Goal: Transaction & Acquisition: Purchase product/service

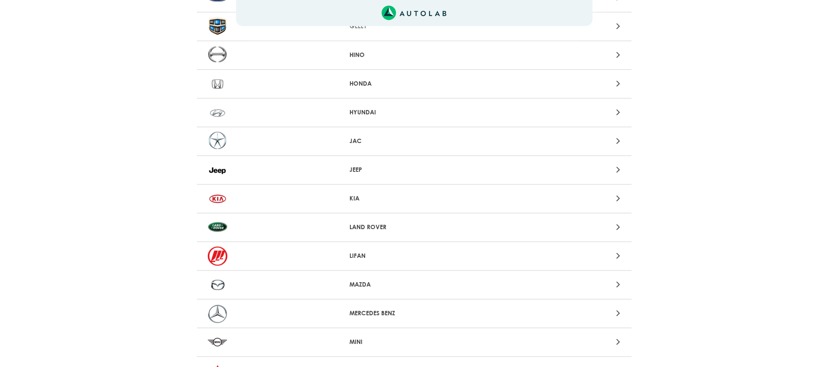
scroll to position [466, 0]
click at [360, 277] on div "MAZDA" at bounding box center [414, 284] width 435 height 29
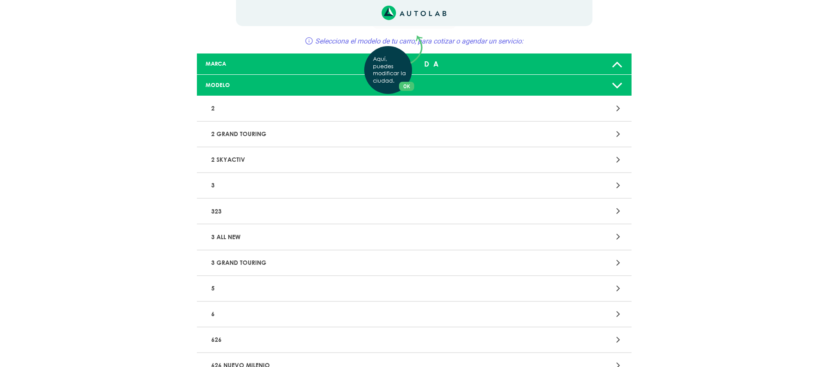
scroll to position [31, 0]
click at [211, 188] on div "Aquí, puedes modificar la ciudad. OK .aex,.bex{fill:none!important;stroke:#50c4…" at bounding box center [414, 152] width 828 height 367
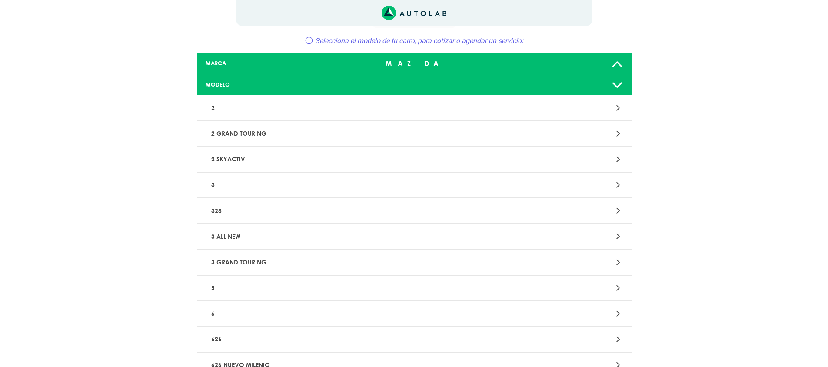
click at [216, 184] on p "3" at bounding box center [343, 185] width 271 height 16
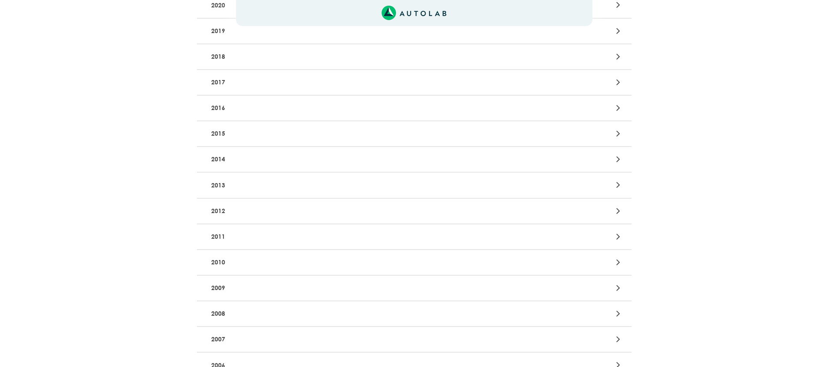
scroll to position [434, 0]
click at [237, 163] on p "2008" at bounding box center [343, 163] width 271 height 16
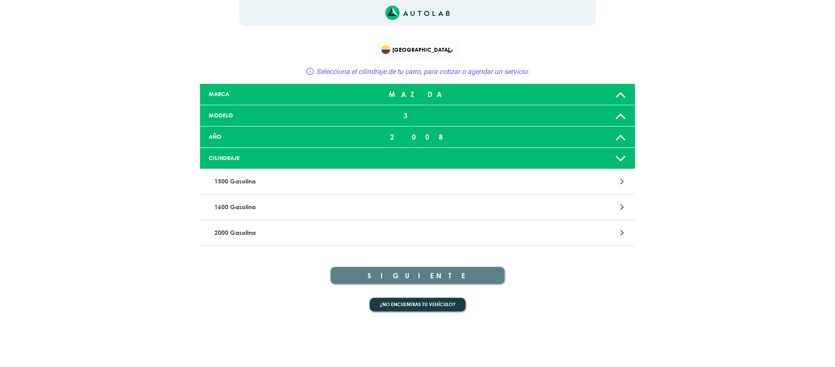
click at [251, 234] on p "2000 Gasolina" at bounding box center [346, 233] width 271 height 16
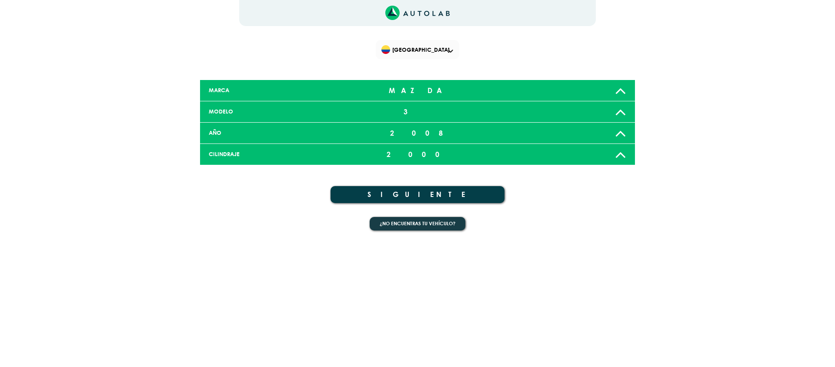
click at [426, 195] on button "SIGUIENTE" at bounding box center [417, 194] width 174 height 17
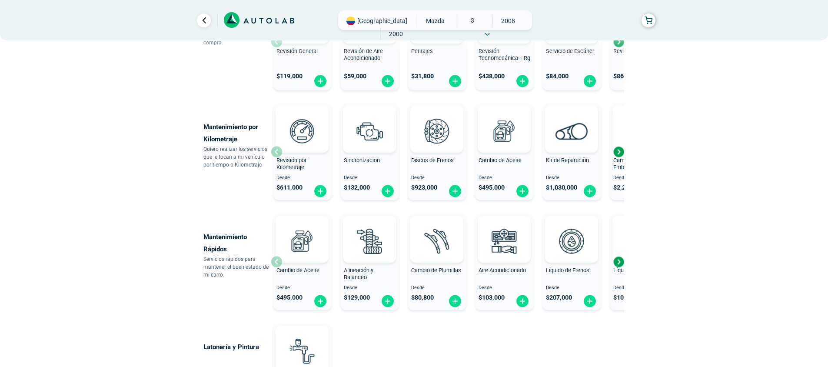
scroll to position [371, 0]
drag, startPoint x: 233, startPoint y: 48, endPoint x: 84, endPoint y: 139, distance: 174.4
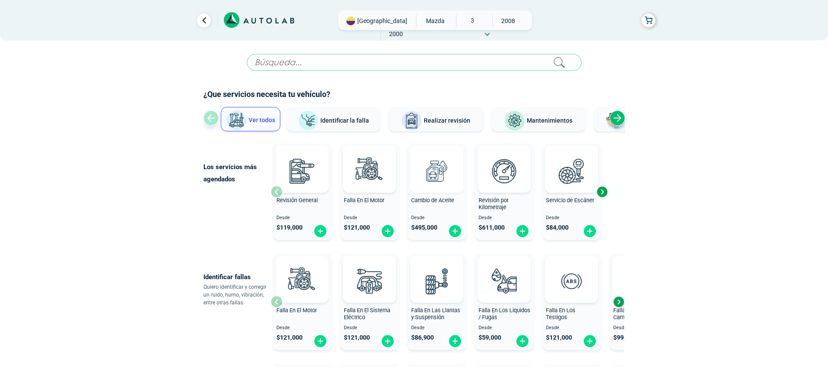
click at [431, 178] on img at bounding box center [437, 171] width 38 height 38
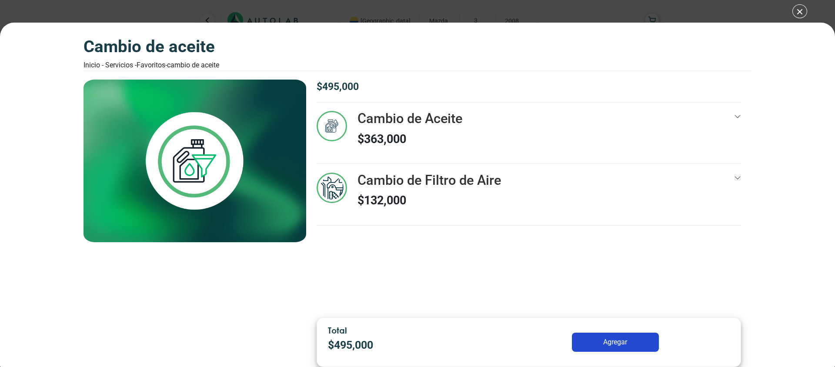
click at [806, 14] on div "Cambio de Aceite Inicio - Servicios - Favoritos - Cambio de Aceite Cambio de Ac…" at bounding box center [417, 183] width 835 height 367
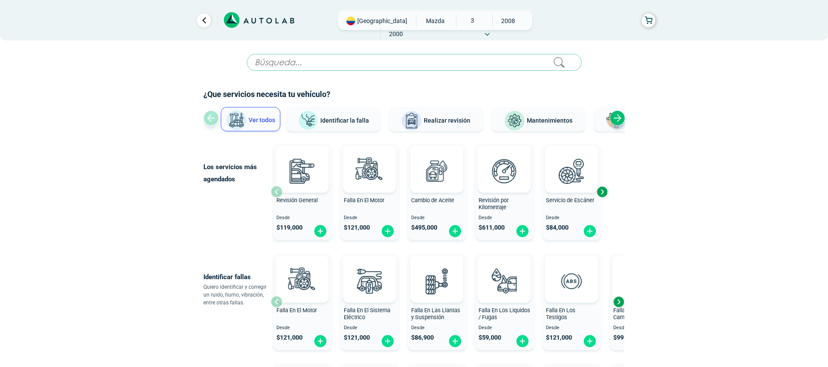
click at [253, 22] on icon at bounding box center [259, 20] width 70 height 16
